Goal: Find specific page/section: Find specific page/section

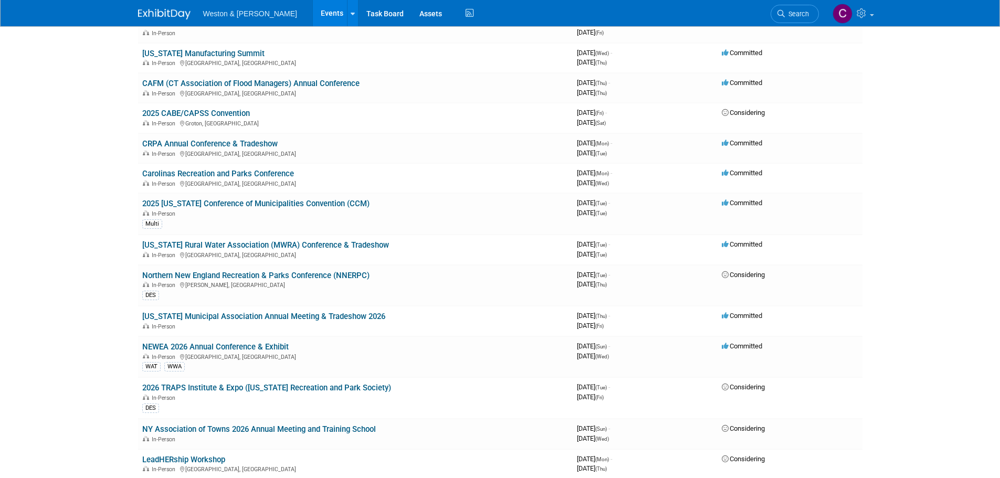
scroll to position [1418, 0]
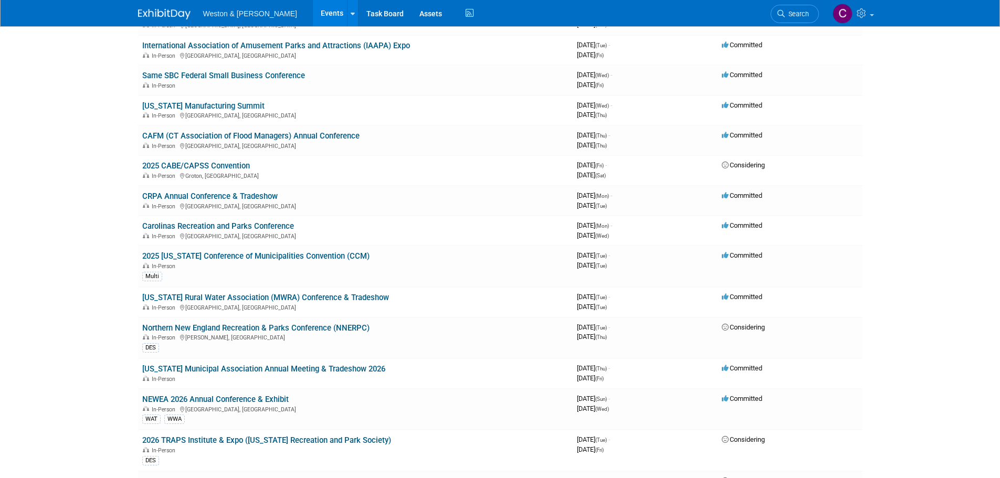
drag, startPoint x: 125, startPoint y: 229, endPoint x: 121, endPoint y: 308, distance: 79.4
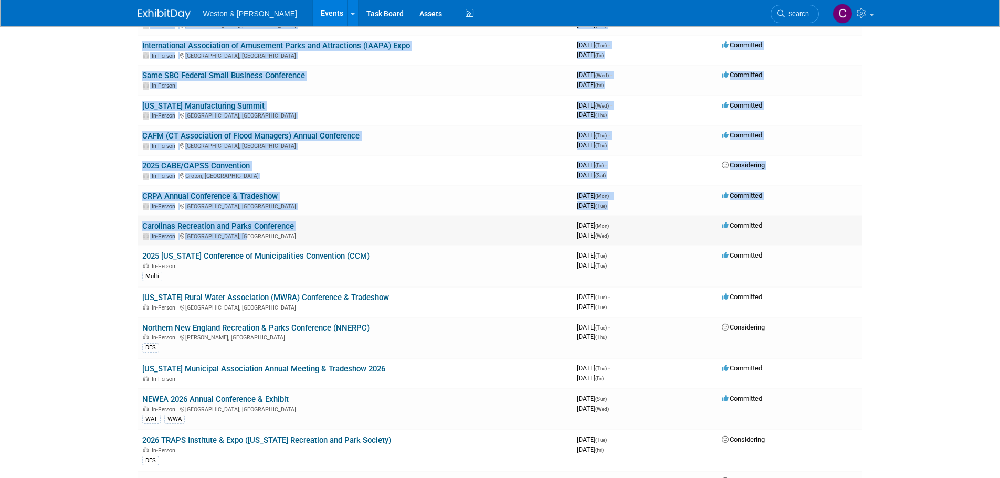
drag, startPoint x: 105, startPoint y: 218, endPoint x: 506, endPoint y: 232, distance: 401.5
click at [317, 254] on link "2025 [US_STATE] Conference of Municipalities Convention (CCM)" at bounding box center [255, 256] width 227 height 9
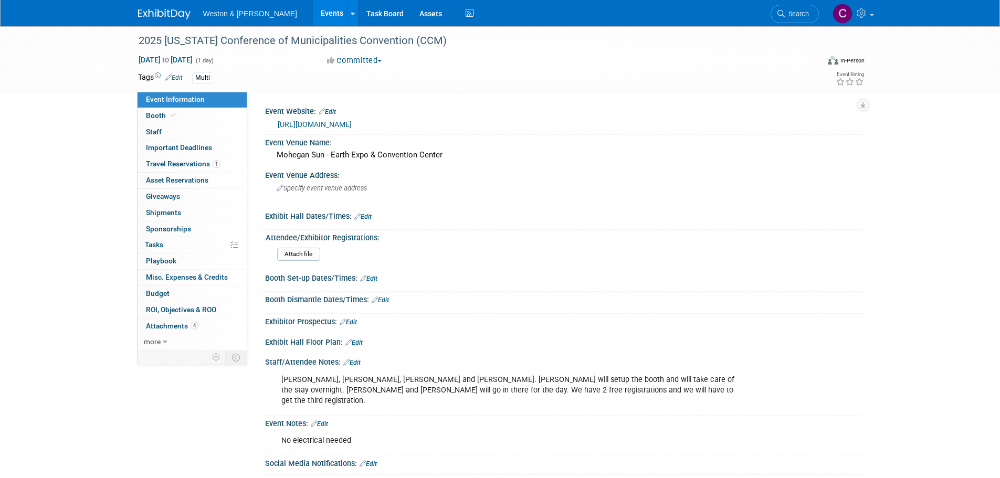
click at [98, 251] on div "2025 [US_STATE] Conference of Municipalities Convention (CCM) [DATE] to [DATE] …" at bounding box center [500, 270] width 1000 height 489
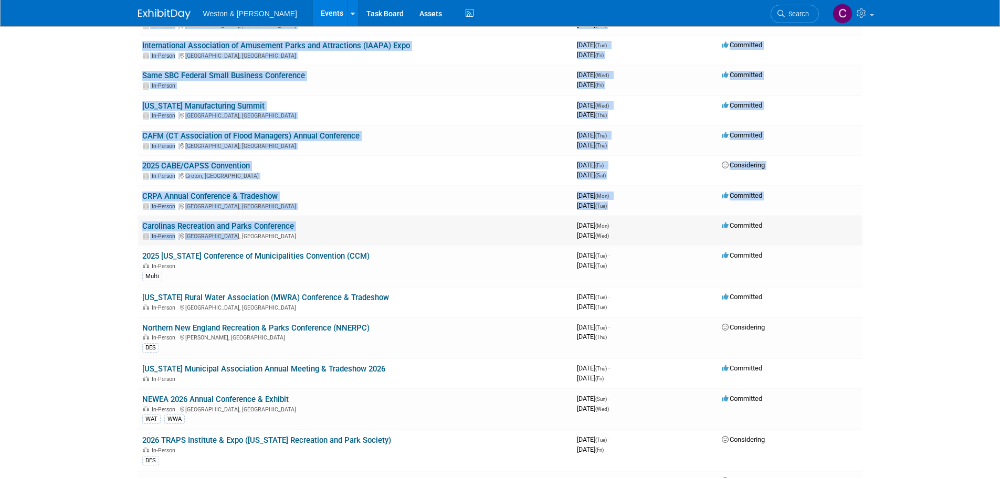
drag, startPoint x: 133, startPoint y: 226, endPoint x: 237, endPoint y: 241, distance: 105.0
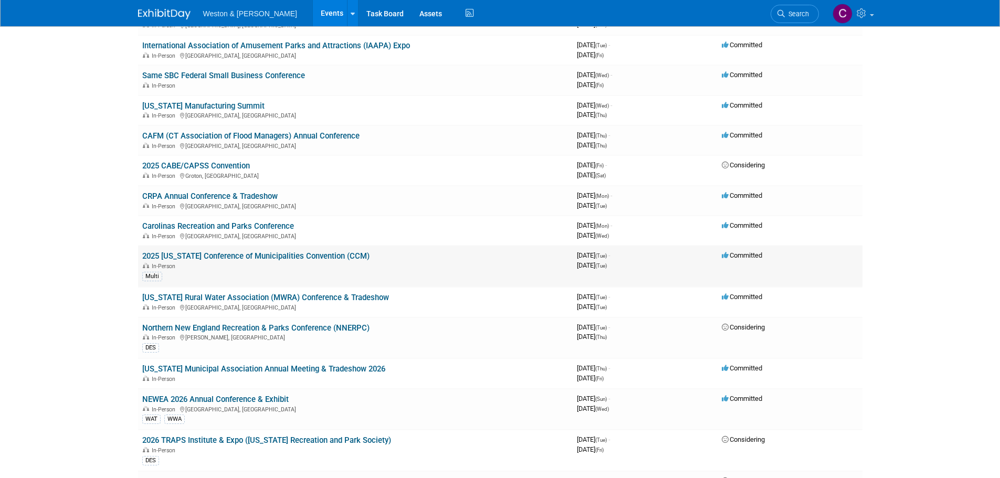
click at [822, 258] on td "Committed" at bounding box center [790, 266] width 145 height 41
drag, startPoint x: 125, startPoint y: 225, endPoint x: 137, endPoint y: 230, distance: 12.5
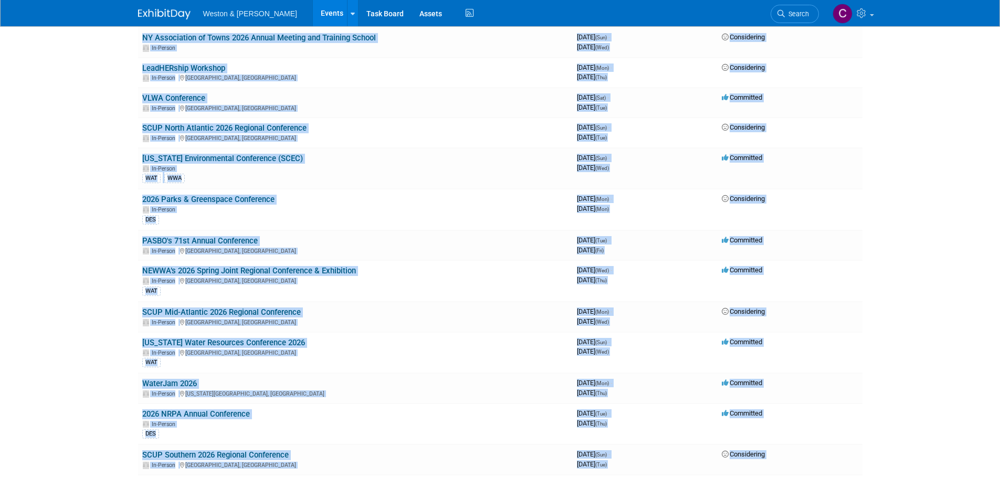
scroll to position [1984, 0]
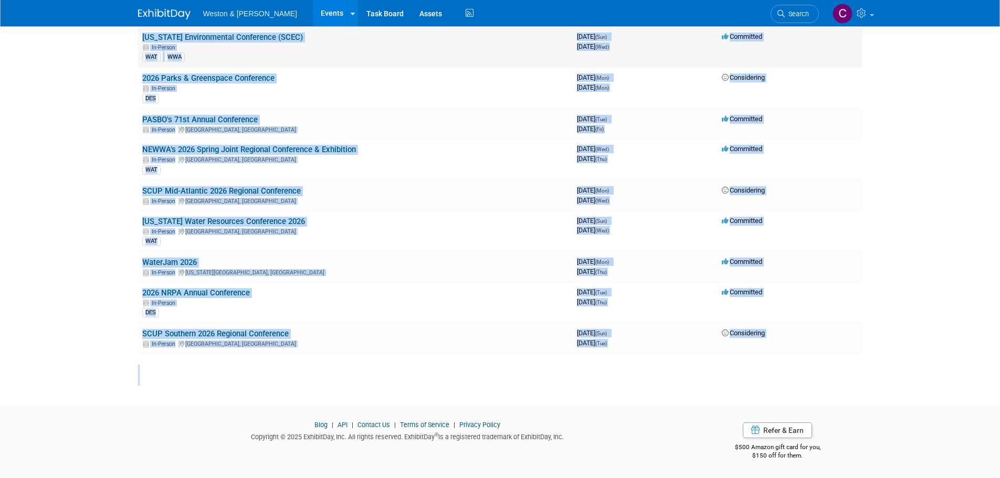
drag, startPoint x: 129, startPoint y: 224, endPoint x: 825, endPoint y: 118, distance: 704.5
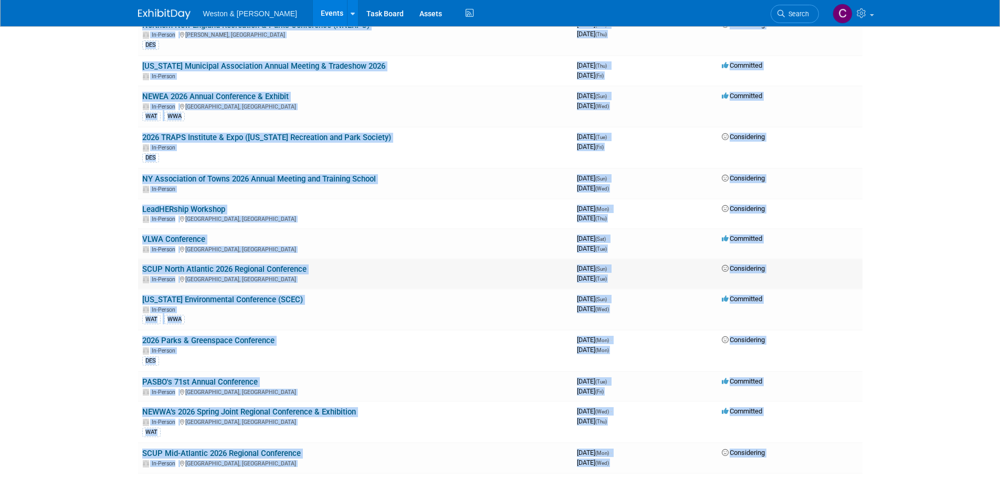
scroll to position [1669, 0]
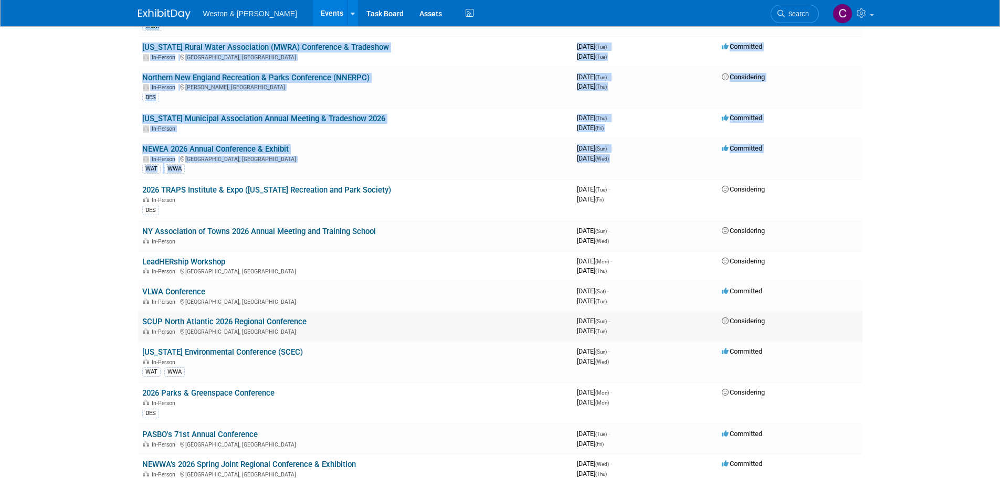
copy div "Event Dates Participation APA [GEOGRAPHIC_DATA] 2025 Upstate Chapter Planning C…"
